Goal: Complete application form: Complete application form

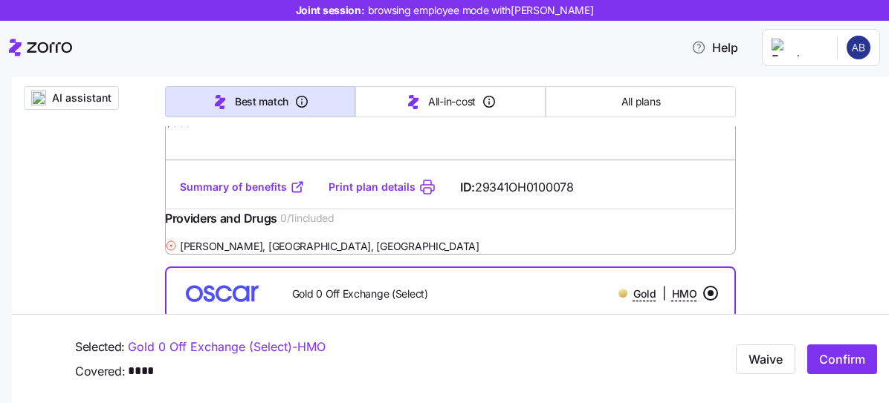
scroll to position [516, 0]
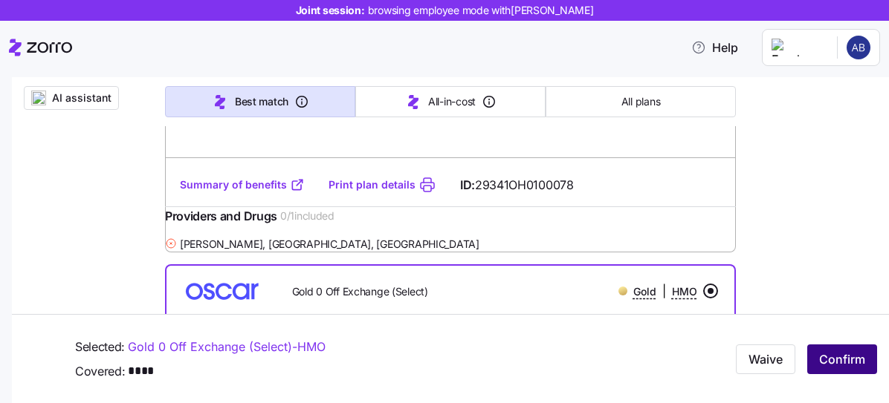
click at [829, 353] on span "Confirm" at bounding box center [842, 360] width 46 height 18
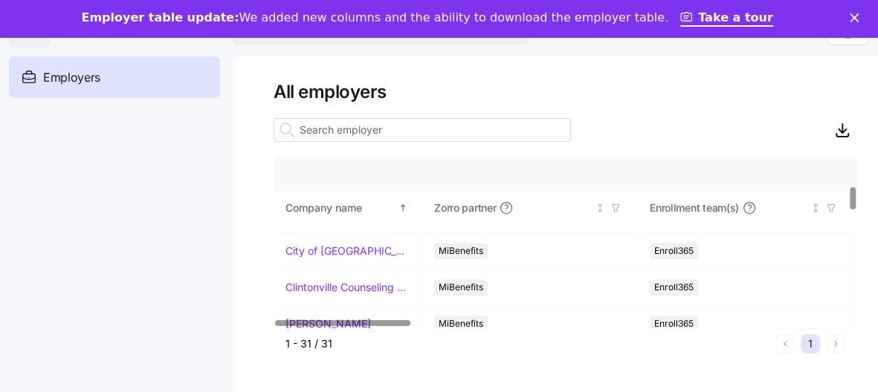
scroll to position [211, 0]
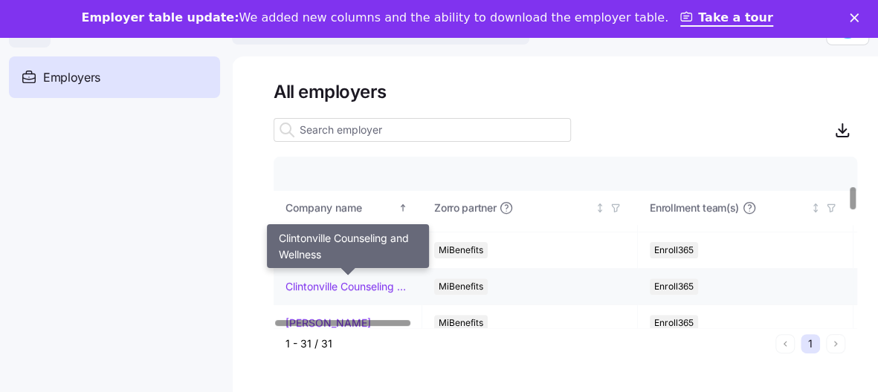
click at [362, 279] on link "Clintonville Counseling and Wellness" at bounding box center [347, 286] width 124 height 15
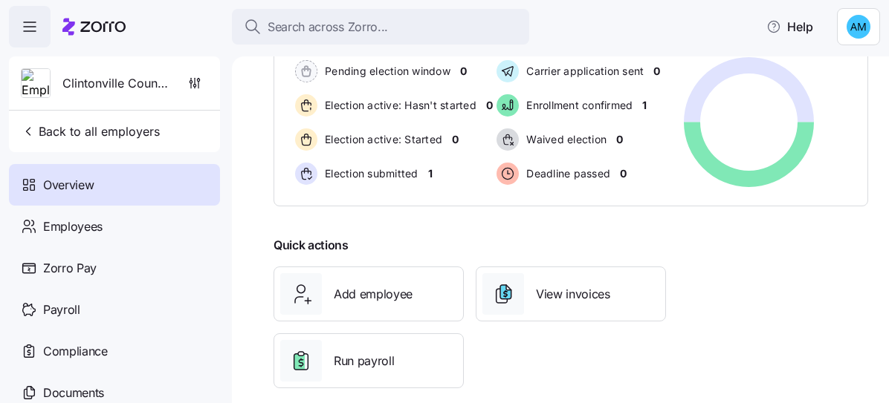
scroll to position [354, 0]
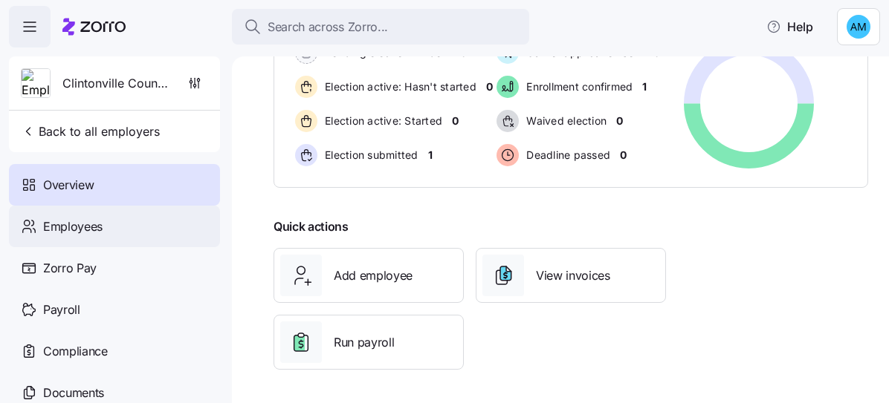
click at [134, 221] on div "Employees" at bounding box center [114, 227] width 211 height 42
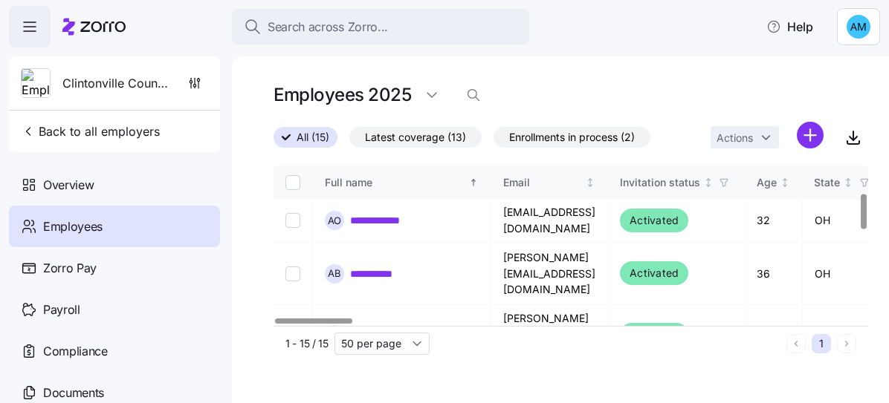
scroll to position [124, 0]
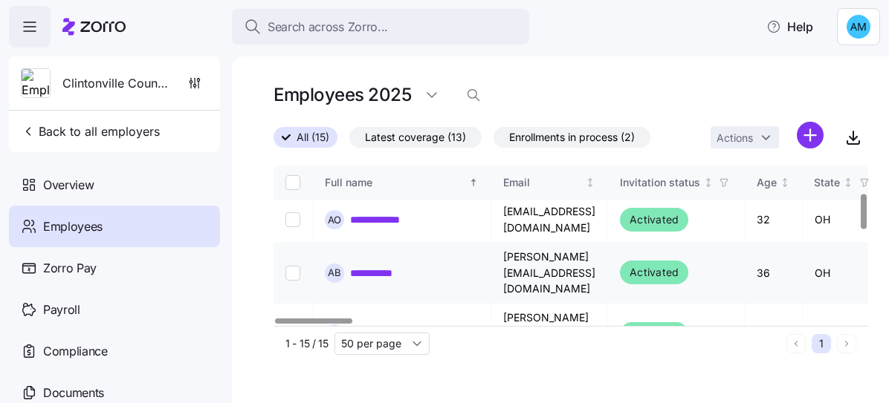
click at [384, 265] on link "**********" at bounding box center [379, 272] width 59 height 15
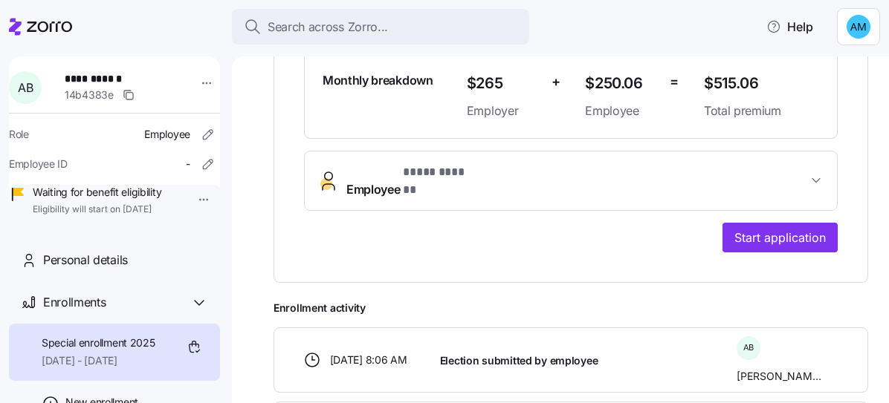
scroll to position [435, 0]
click at [325, 236] on div "**********" at bounding box center [570, 109] width 533 height 285
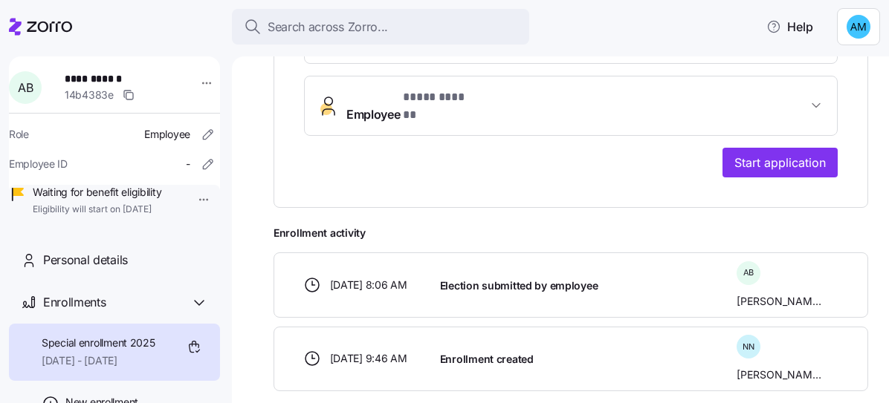
scroll to position [557, 0]
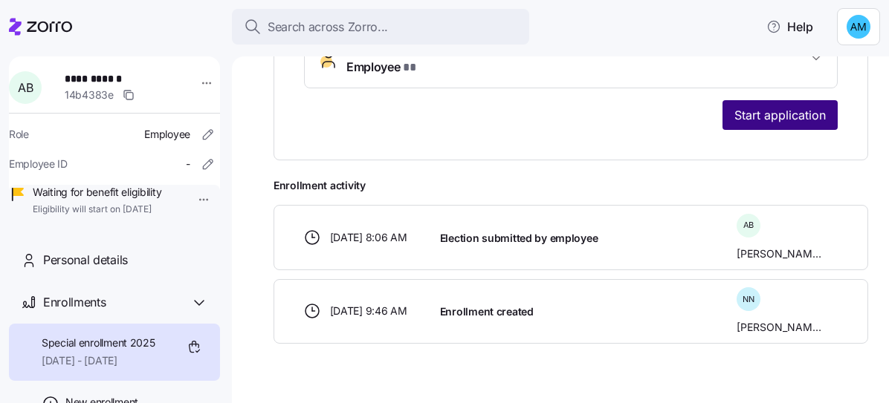
click at [794, 106] on span "Start application" at bounding box center [779, 115] width 91 height 18
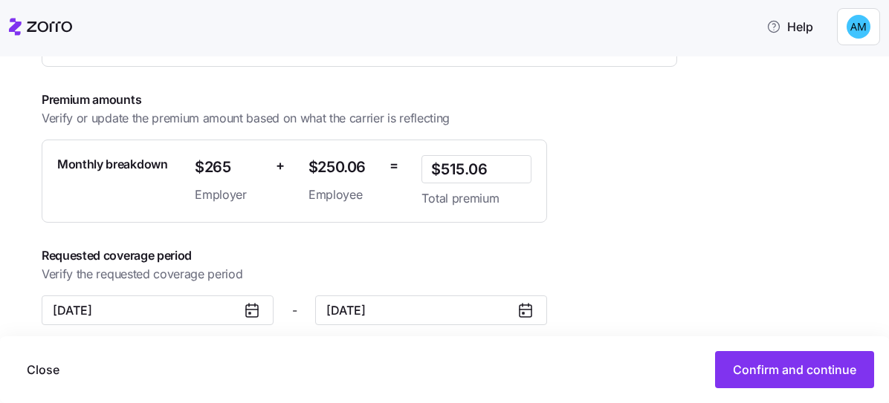
scroll to position [429, 0]
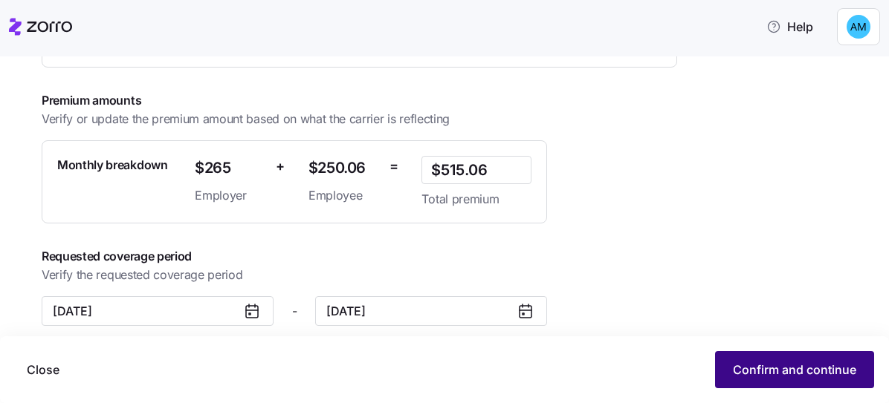
click at [807, 372] on span "Confirm and continue" at bounding box center [794, 370] width 123 height 18
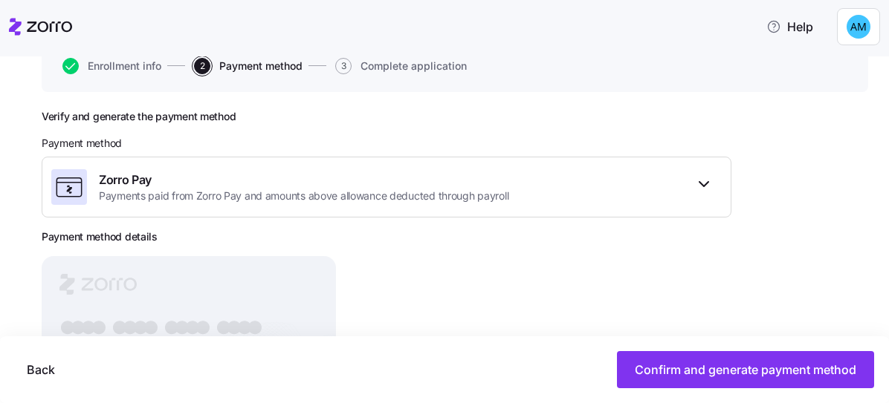
scroll to position [158, 0]
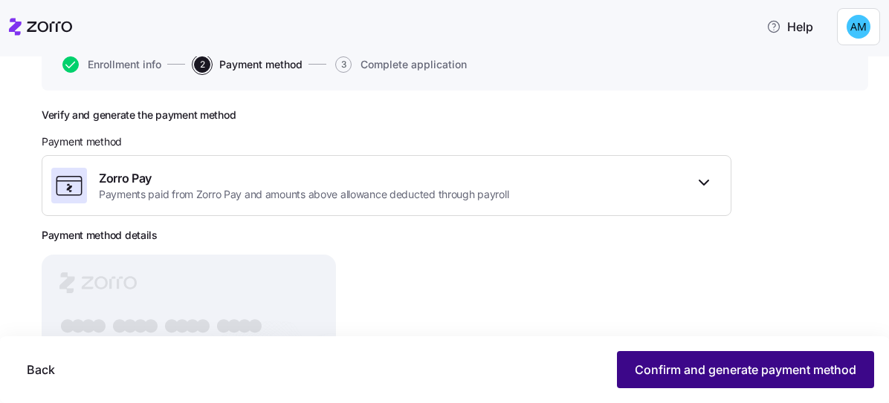
click at [716, 372] on span "Confirm and generate payment method" at bounding box center [745, 370] width 221 height 18
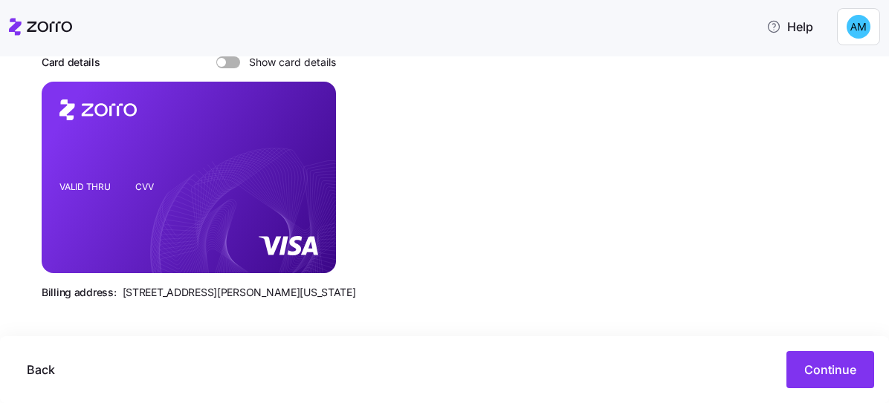
scroll to position [330, 0]
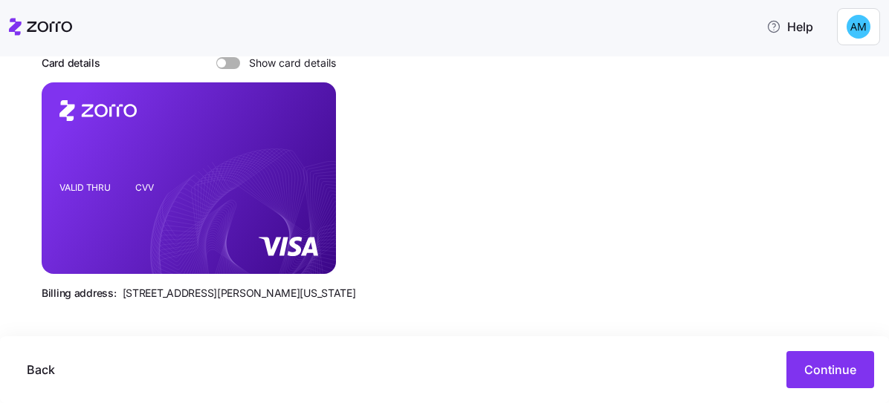
click at [810, 348] on div "Back Continue" at bounding box center [444, 370] width 889 height 67
click at [824, 365] on span "Continue" at bounding box center [830, 370] width 52 height 18
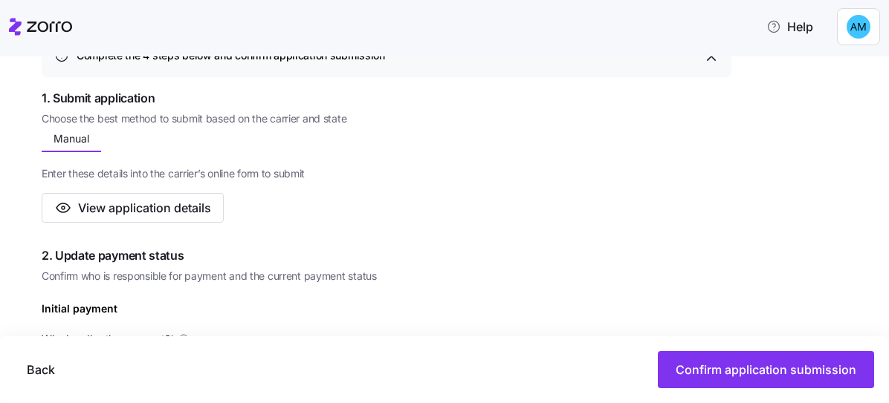
scroll to position [229, 0]
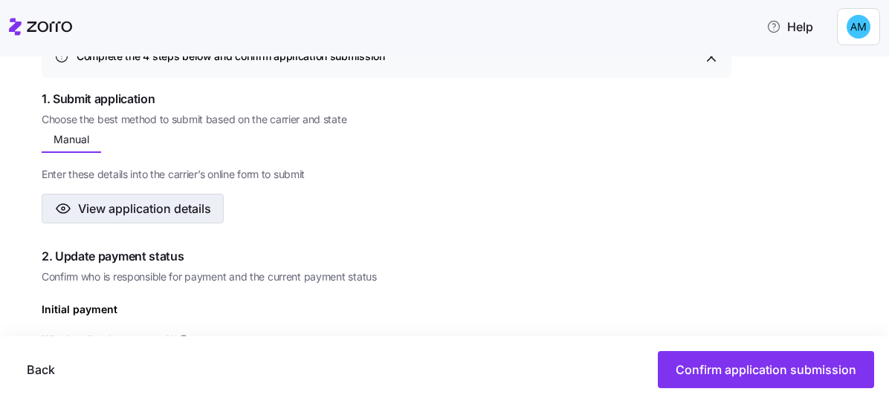
click at [155, 208] on span "View application details" at bounding box center [144, 209] width 133 height 18
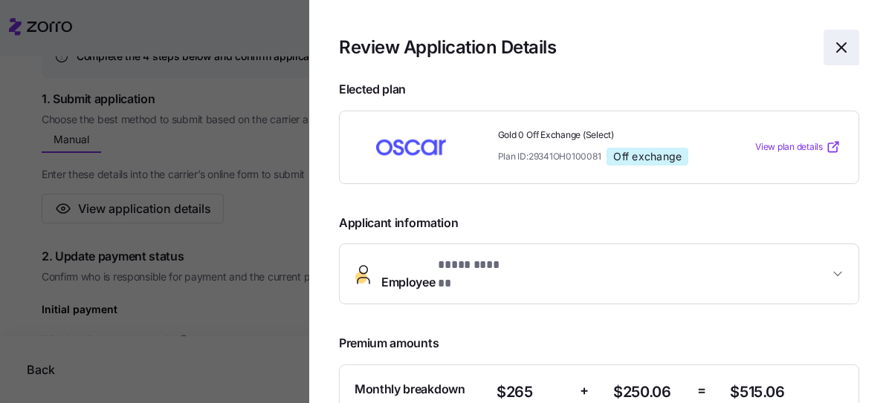
click at [824, 41] on span "button" at bounding box center [841, 47] width 34 height 34
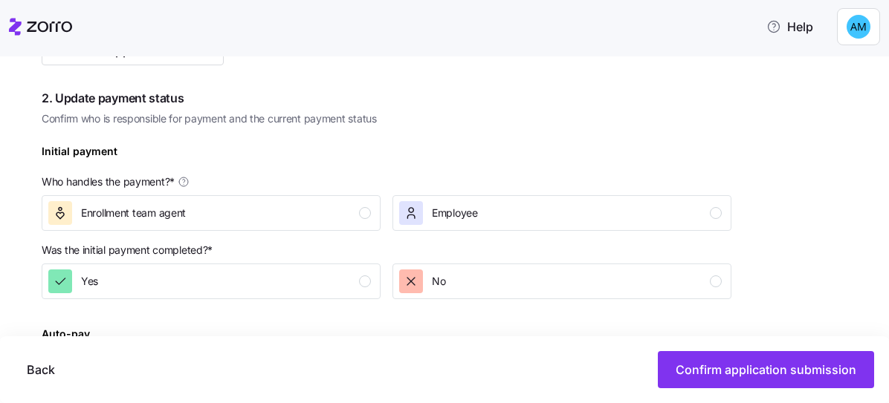
scroll to position [389, 0]
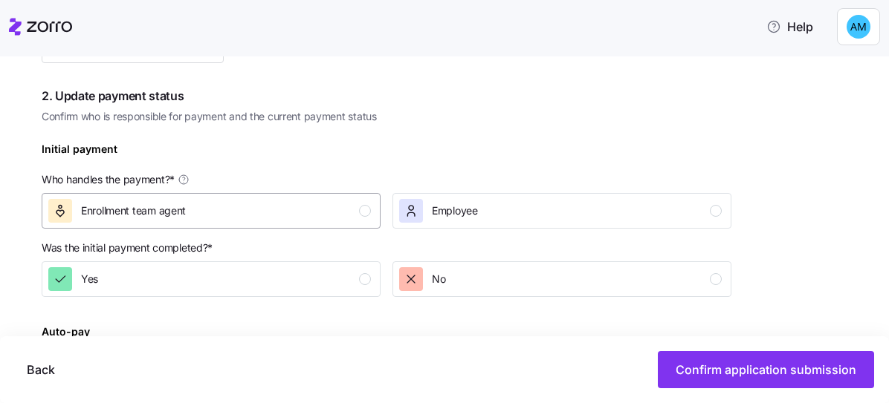
click at [283, 211] on div "Enrollment team agent" at bounding box center [209, 211] width 322 height 24
click at [299, 284] on div "Yes" at bounding box center [209, 279] width 322 height 24
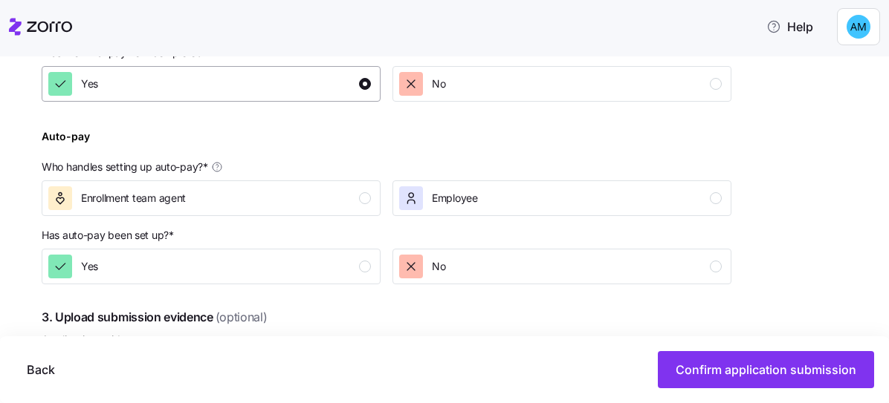
scroll to position [588, 0]
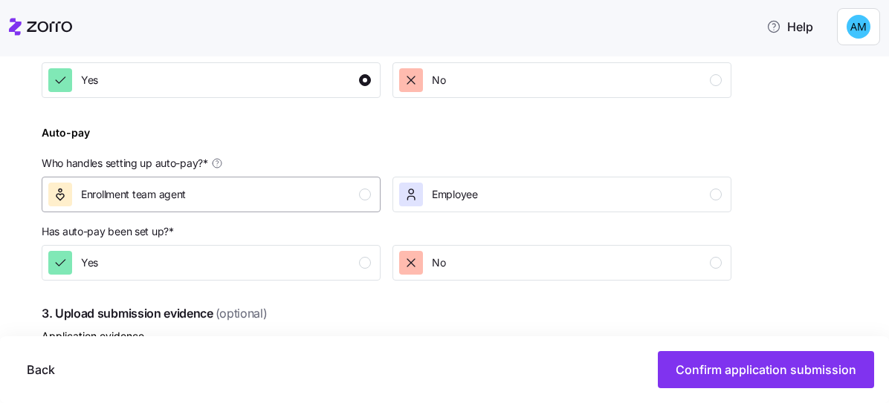
click at [327, 178] on button "Enrollment team agent" at bounding box center [211, 195] width 339 height 36
click at [354, 259] on div "Yes" at bounding box center [209, 263] width 322 height 24
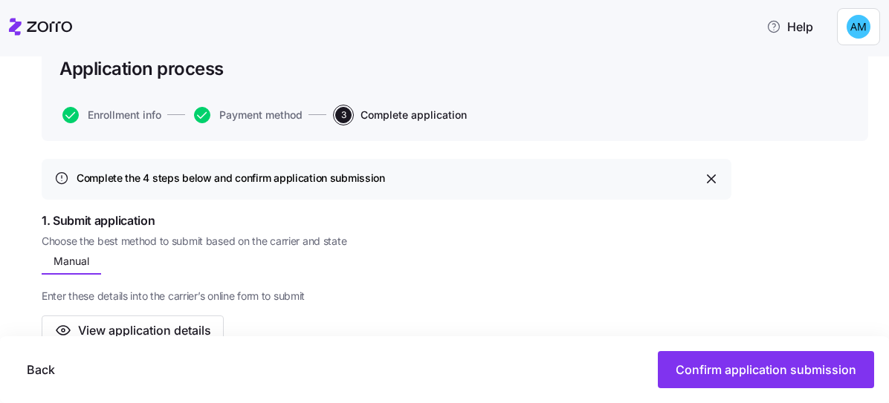
scroll to position [0, 0]
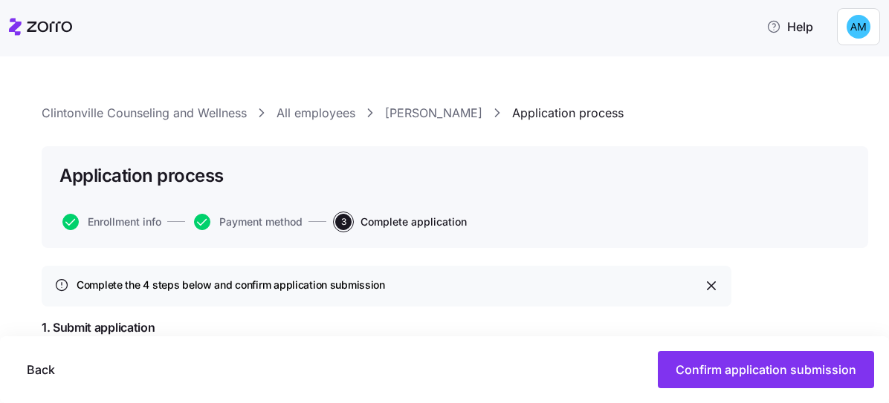
click at [396, 107] on link "[PERSON_NAME]" at bounding box center [433, 113] width 97 height 19
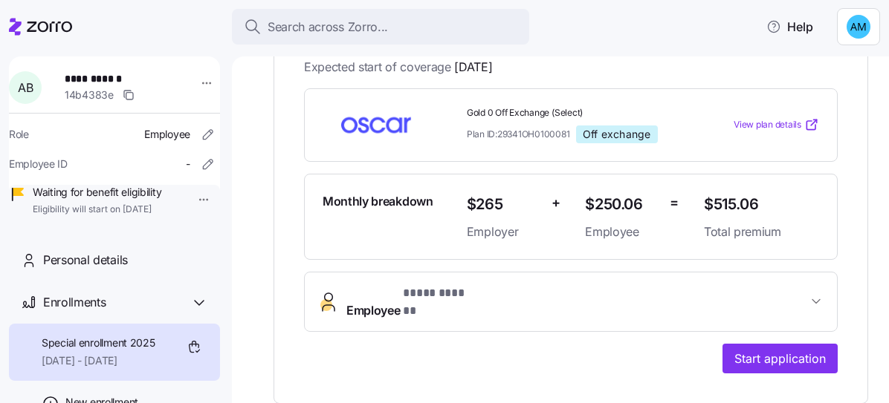
scroll to position [314, 0]
